Goal: Task Accomplishment & Management: Complete application form

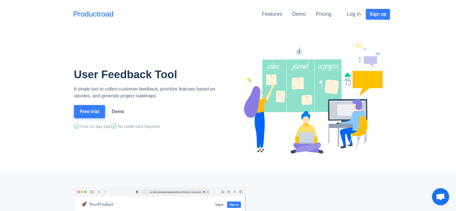
click at [94, 113] on button "Free trial" at bounding box center [89, 111] width 31 height 13
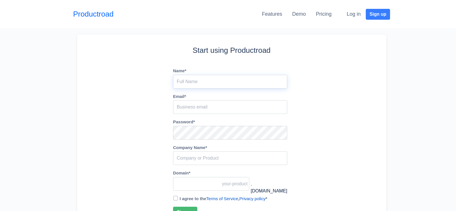
click at [207, 77] on input "Name *" at bounding box center [230, 82] width 114 height 14
type input "[PERSON_NAME]"
type input "[EMAIL_ADDRESS][DOMAIN_NAME]"
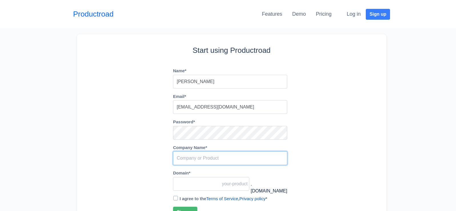
type input "contentkingmedia"
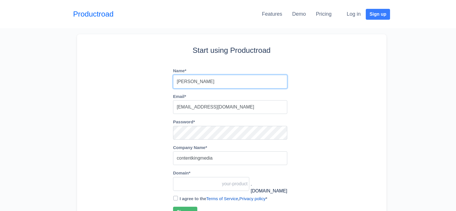
type input "contentkingmedia"
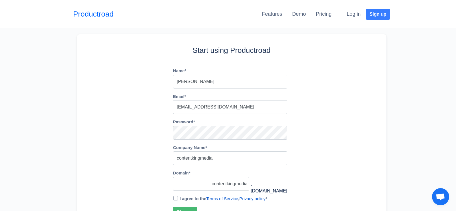
click at [175, 201] on div "I agree to the Terms of Service , Privacy policy *" at bounding box center [230, 198] width 114 height 7
click at [177, 199] on input "I agree to the Terms of Service , Privacy policy *" at bounding box center [175, 198] width 5 height 5
checkbox input "true"
click at [184, 208] on button "Sign up" at bounding box center [185, 211] width 24 height 11
click at [173, 207] on button "Sign up" at bounding box center [185, 212] width 24 height 11
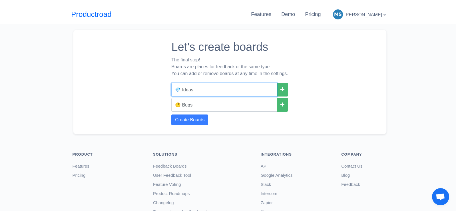
click at [234, 89] on input "💎 Ideas" at bounding box center [224, 90] width 106 height 14
click at [284, 90] on icon at bounding box center [282, 89] width 4 height 5
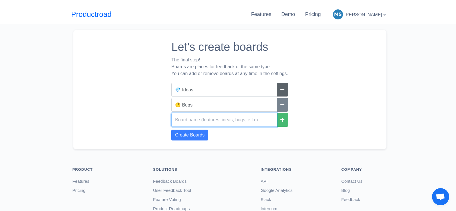
click at [188, 123] on input "text" at bounding box center [224, 120] width 106 height 14
type input "elearning website"
click button at bounding box center [282, 90] width 11 height 14
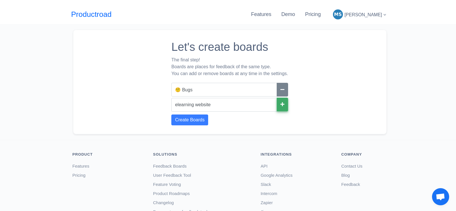
click at [283, 106] on icon at bounding box center [282, 104] width 4 height 5
